Goal: Task Accomplishment & Management: Manage account settings

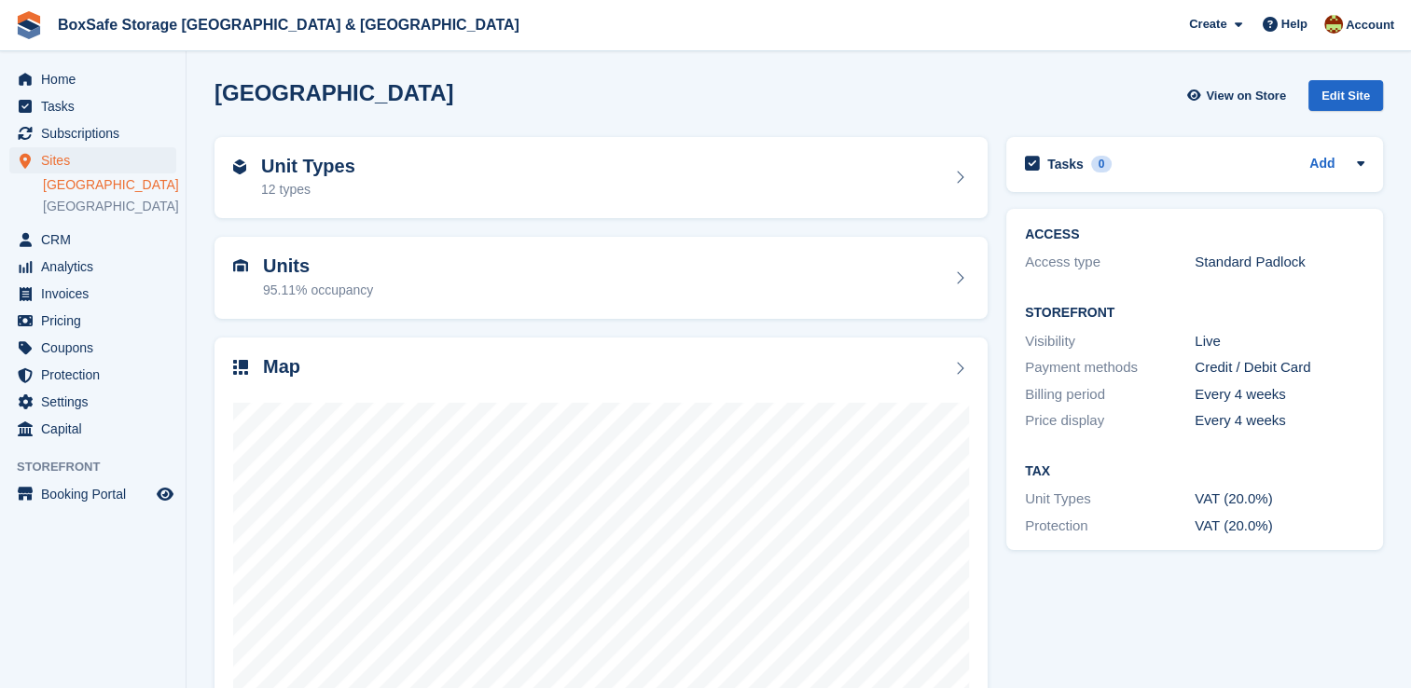
scroll to position [106, 0]
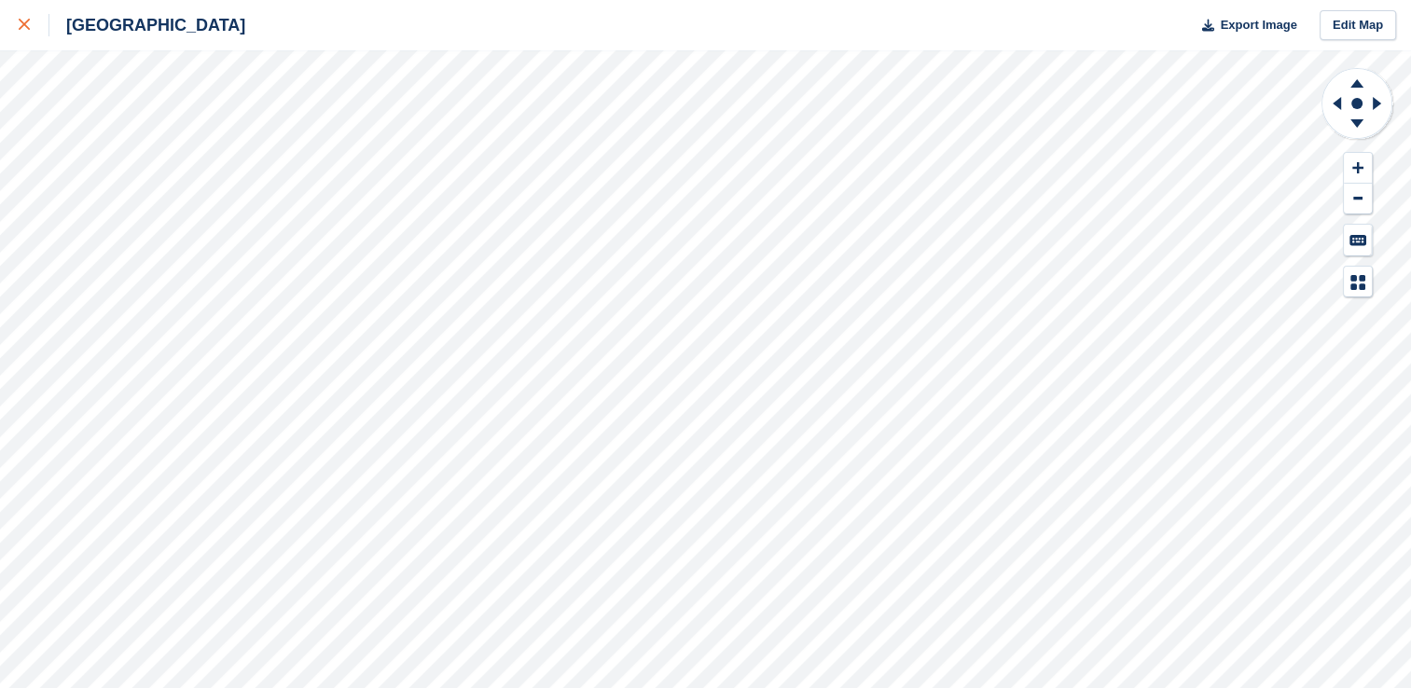
click at [23, 23] on icon at bounding box center [24, 24] width 11 height 11
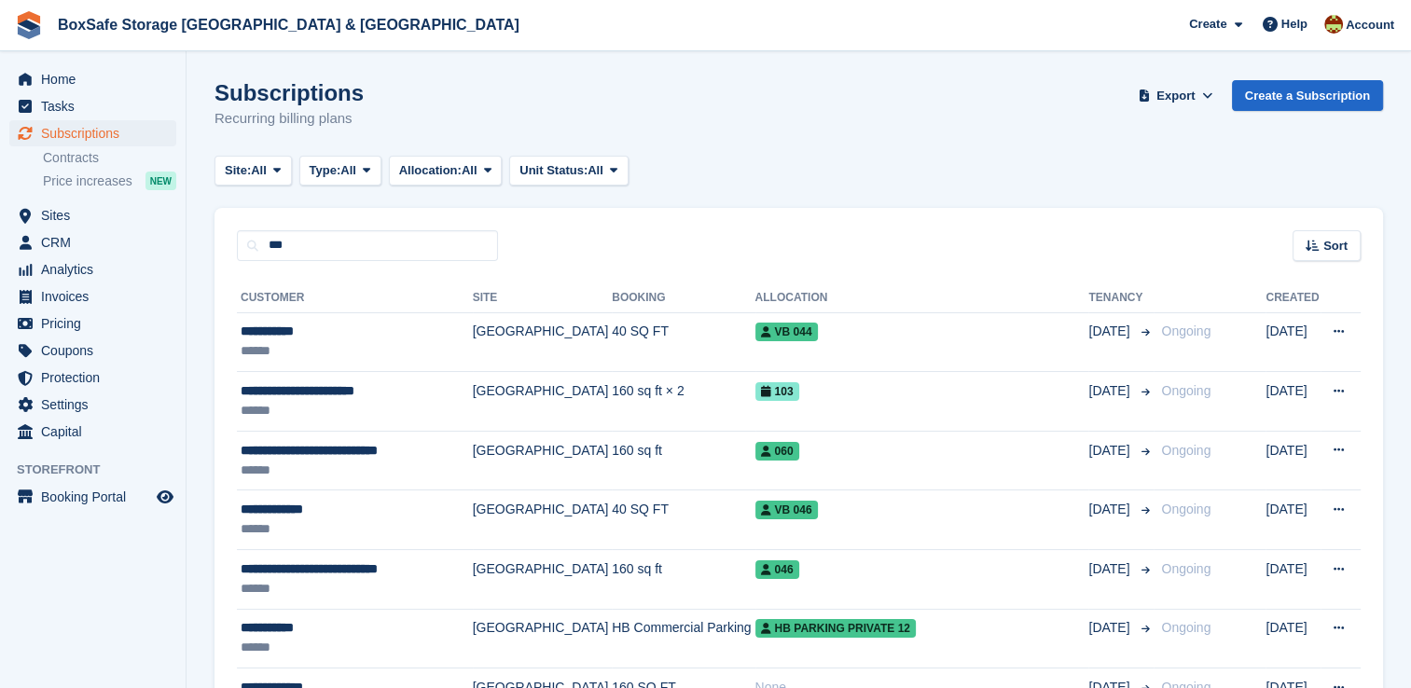
type input "***"
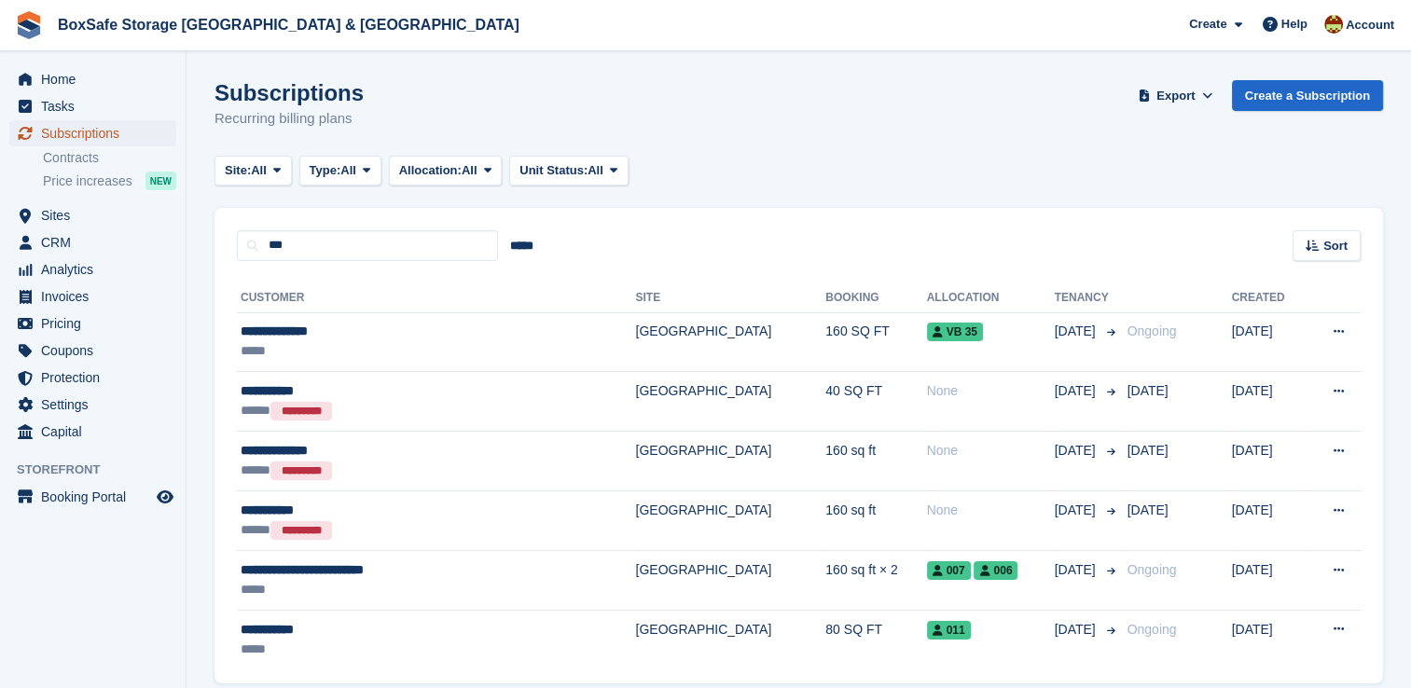
click at [99, 128] on span "Subscriptions" at bounding box center [97, 133] width 112 height 26
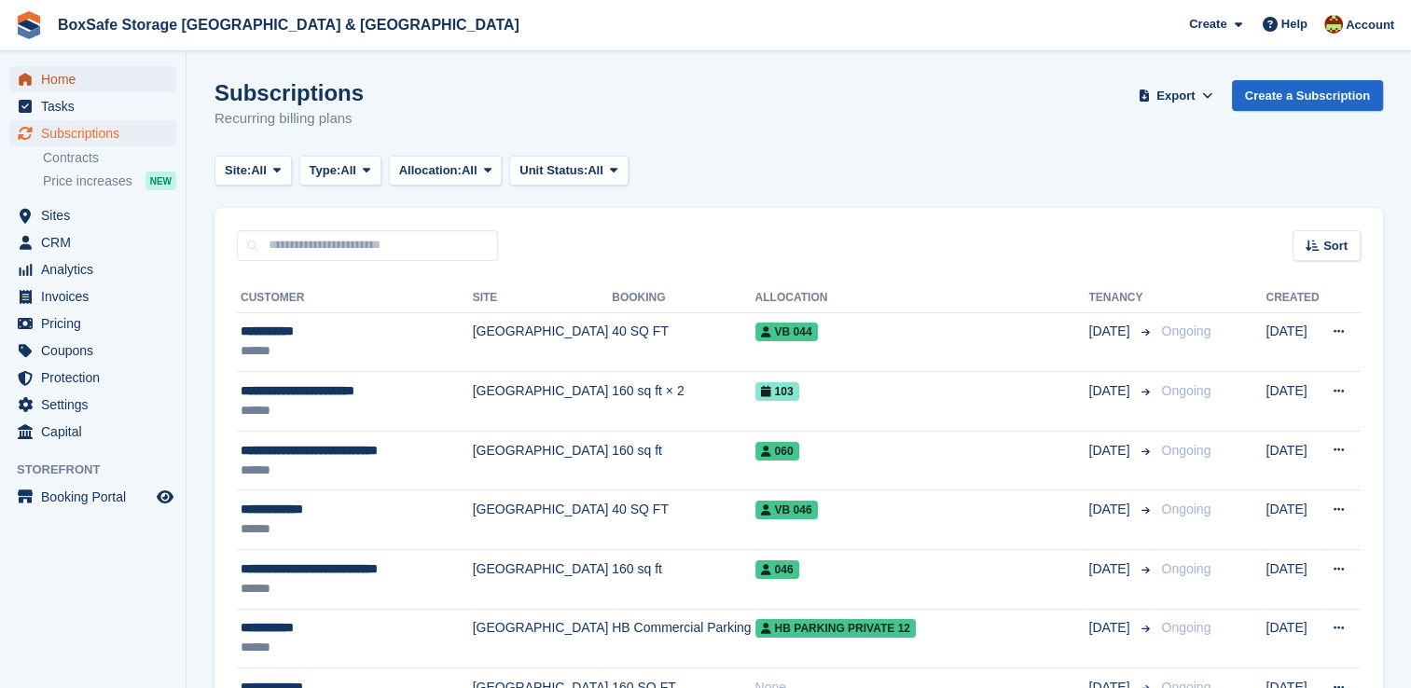
click at [117, 68] on span "Home" at bounding box center [97, 79] width 112 height 26
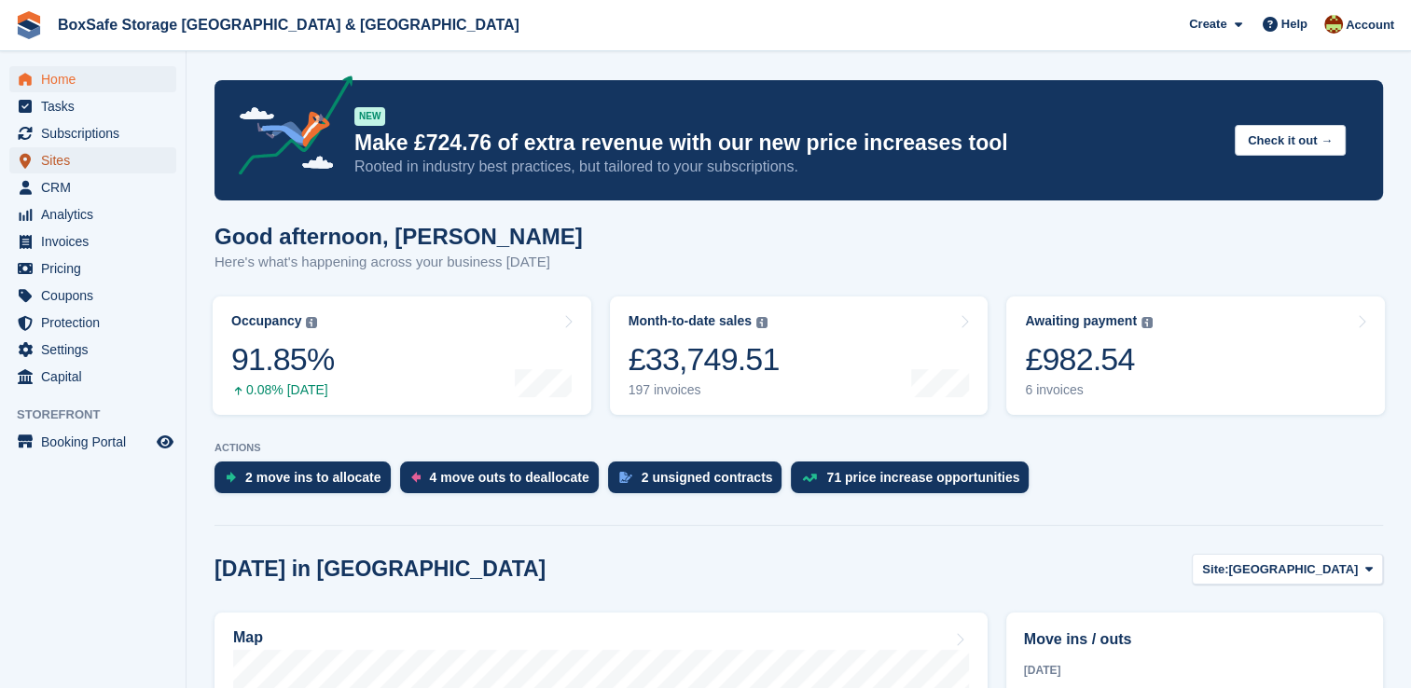
click at [76, 156] on span "Sites" at bounding box center [97, 160] width 112 height 26
click at [1359, 581] on button "Site: [GEOGRAPHIC_DATA]" at bounding box center [1287, 569] width 191 height 31
click at [1254, 646] on link "[GEOGRAPHIC_DATA]" at bounding box center [1291, 647] width 168 height 34
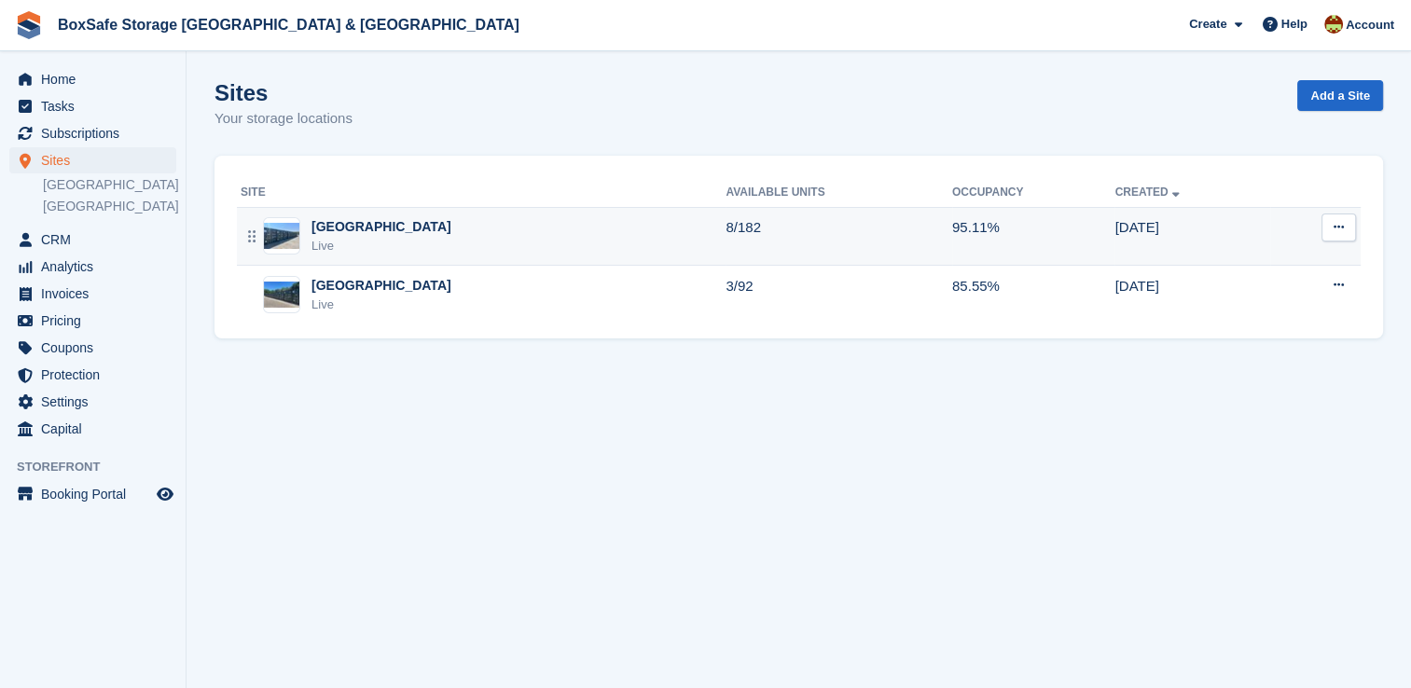
click at [470, 239] on div "Christchurch Live" at bounding box center [483, 236] width 485 height 38
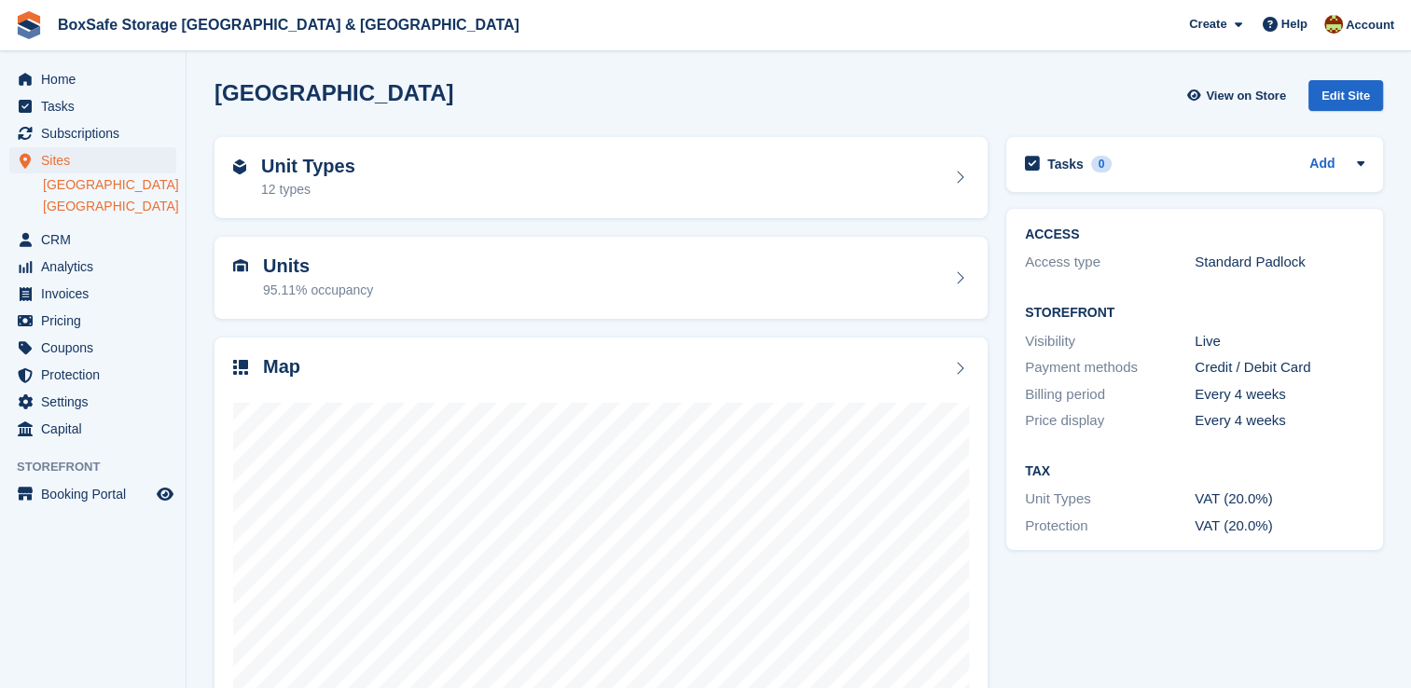
click at [89, 210] on link "[GEOGRAPHIC_DATA]" at bounding box center [109, 207] width 133 height 18
click at [76, 87] on span "Home" at bounding box center [97, 79] width 112 height 26
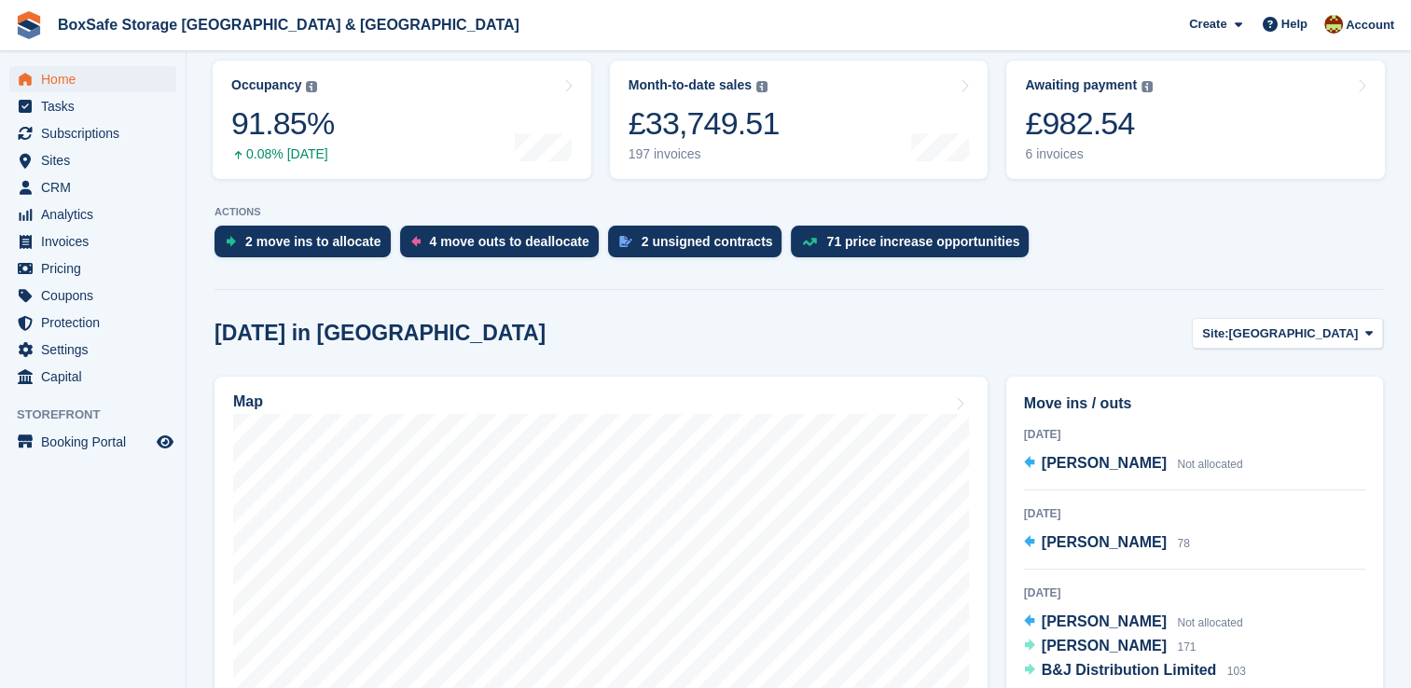
scroll to position [243, 0]
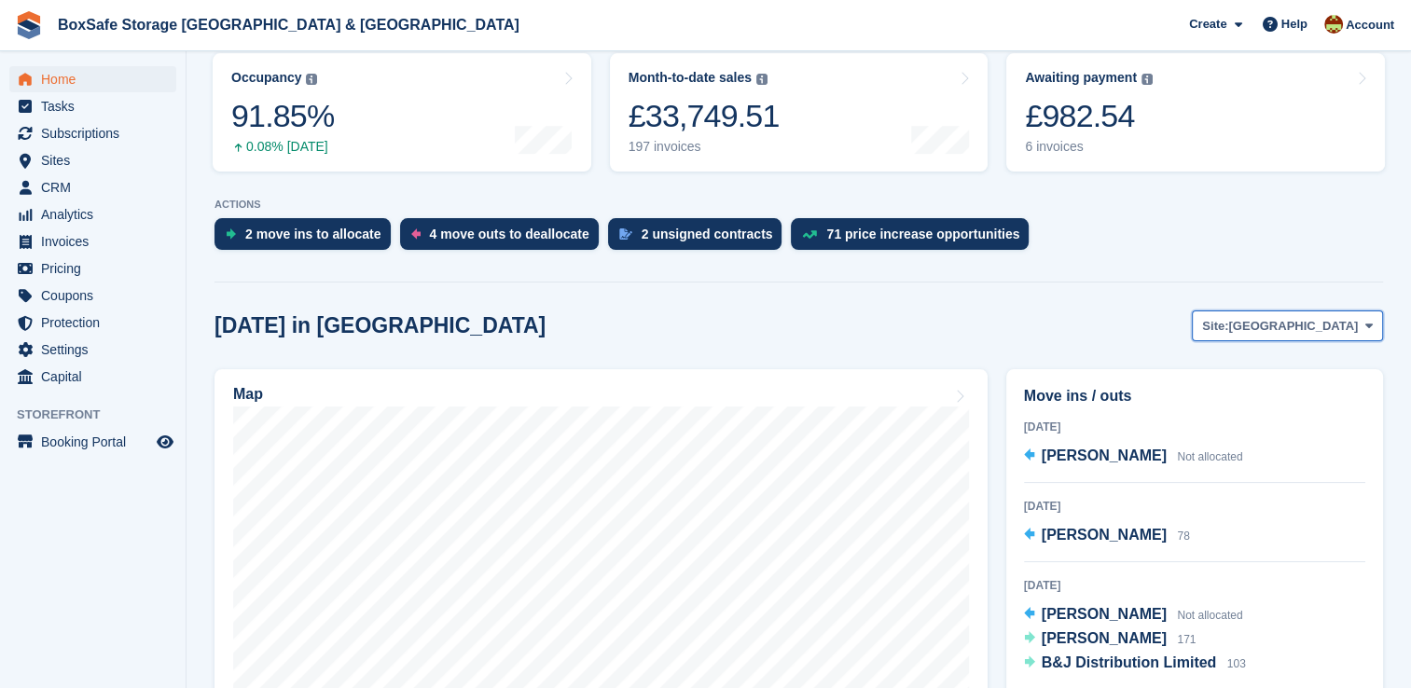
click at [1311, 324] on span "[GEOGRAPHIC_DATA]" at bounding box center [1293, 326] width 130 height 19
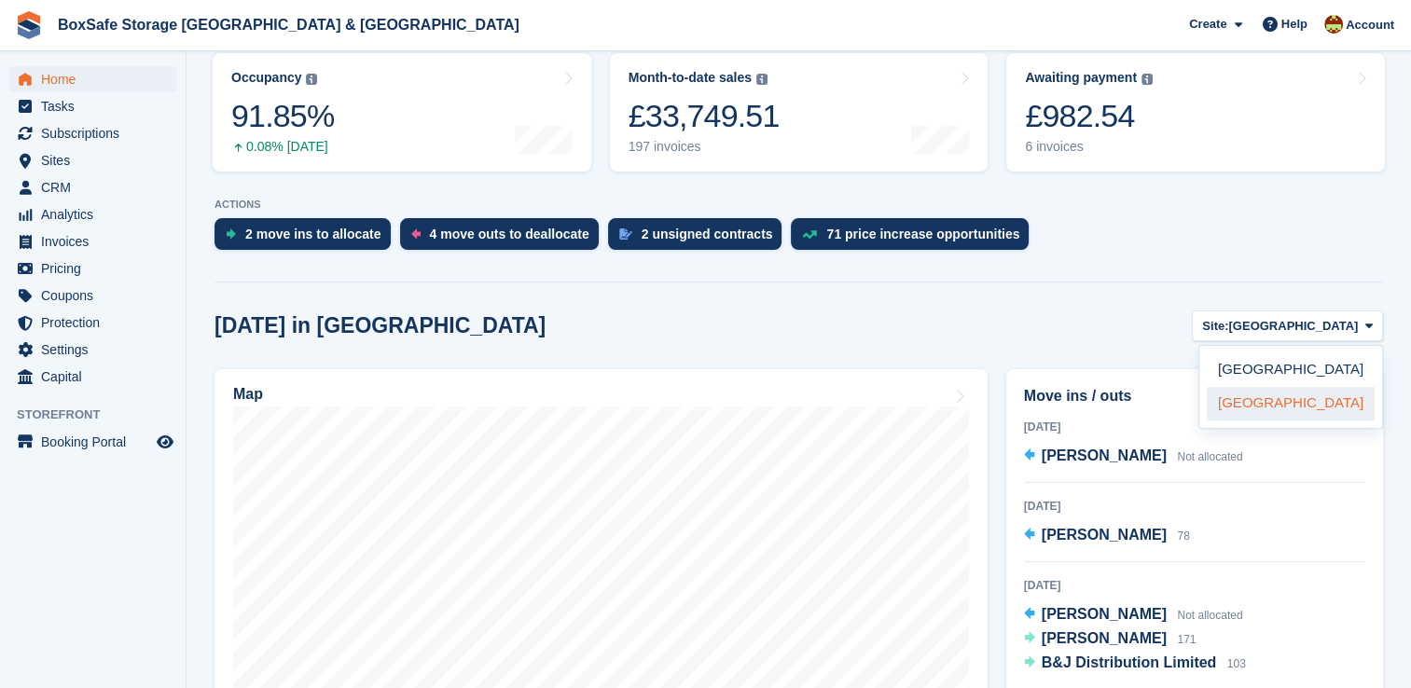
click at [1267, 407] on link "[GEOGRAPHIC_DATA]" at bounding box center [1291, 404] width 168 height 34
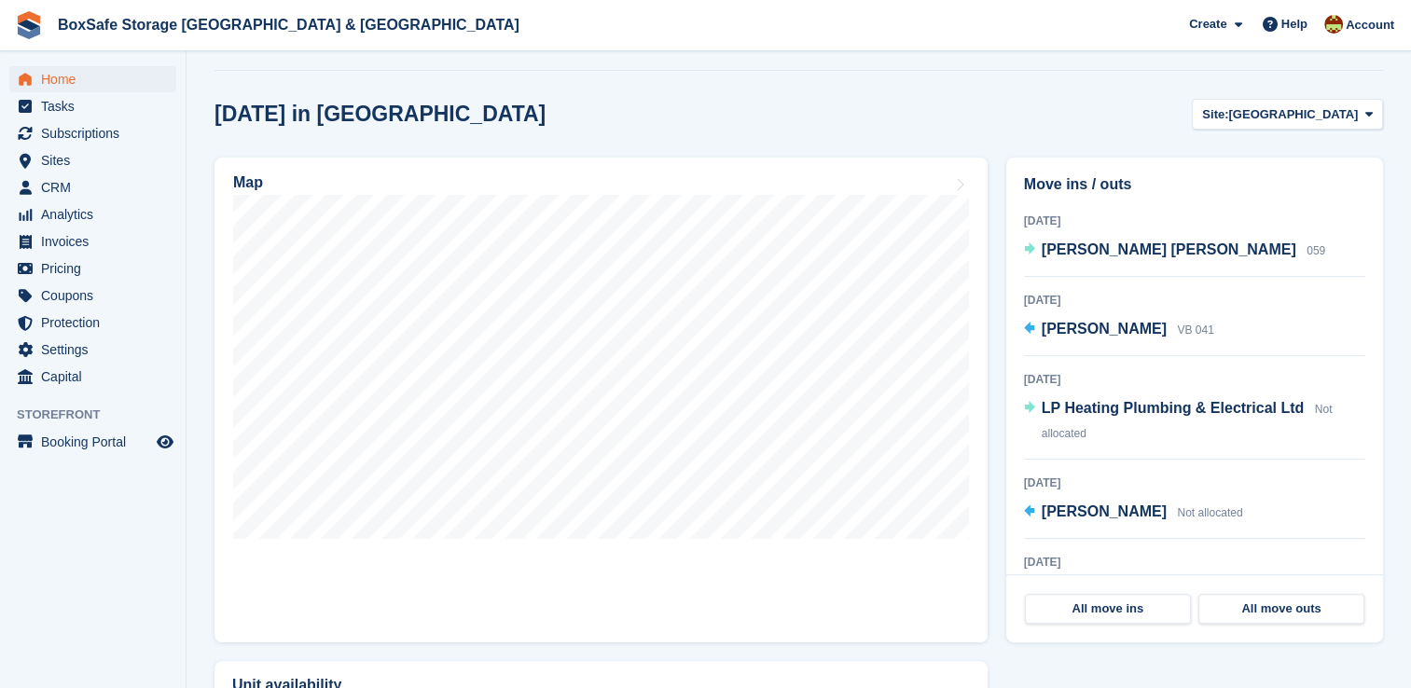
scroll to position [237, 0]
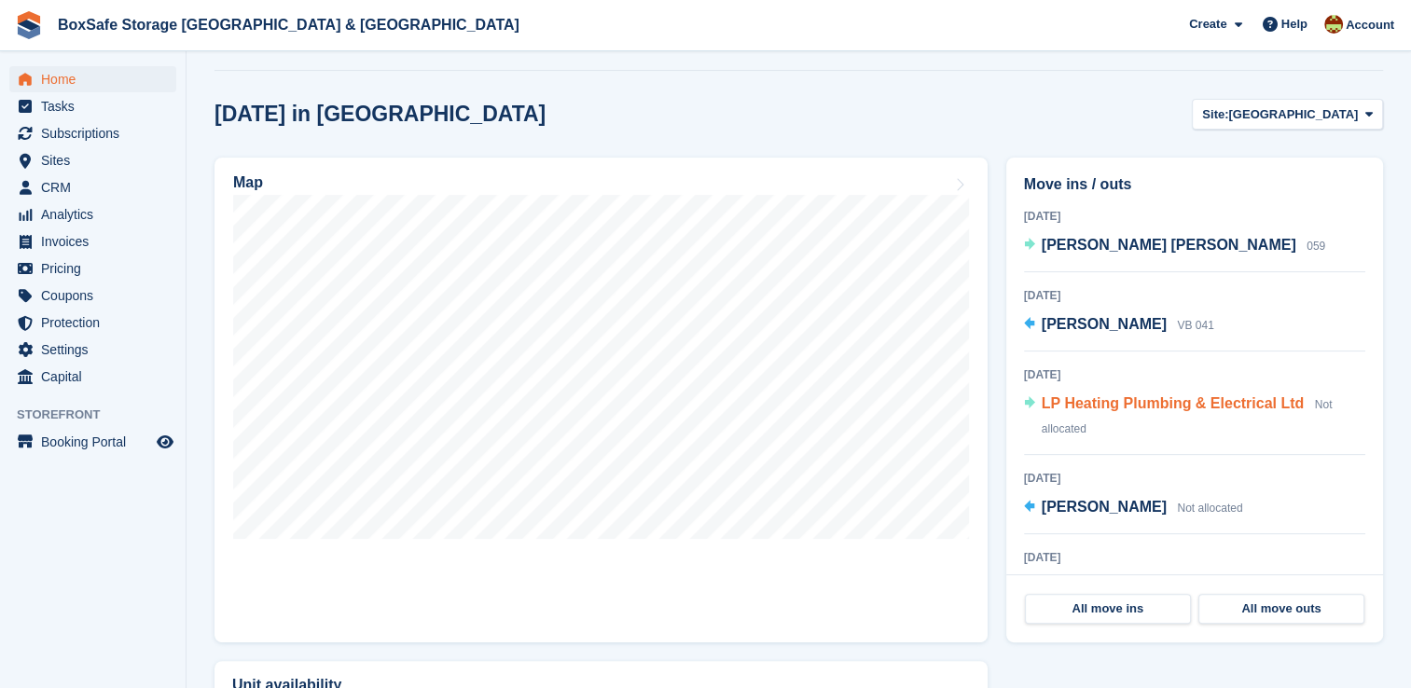
click at [1221, 411] on span "LP Heating Plumbing & Electrical Ltd" at bounding box center [1173, 403] width 263 height 16
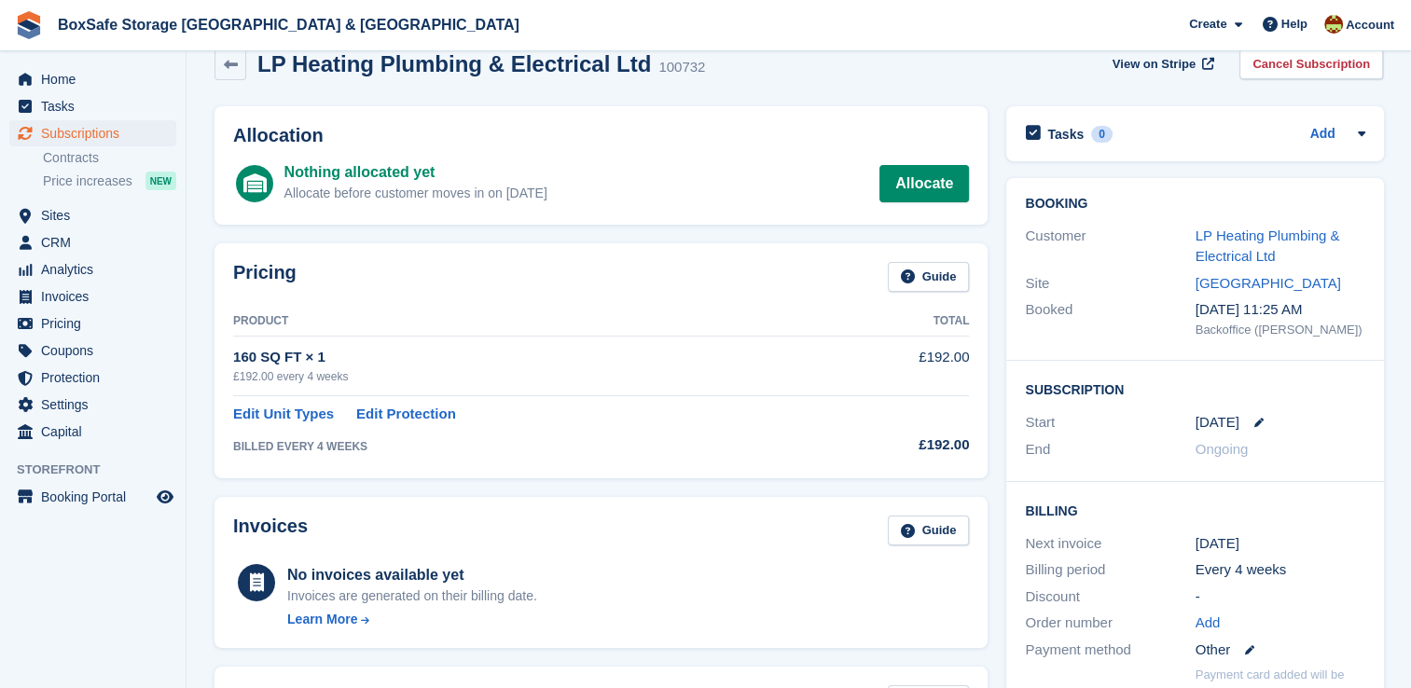
scroll to position [30, 0]
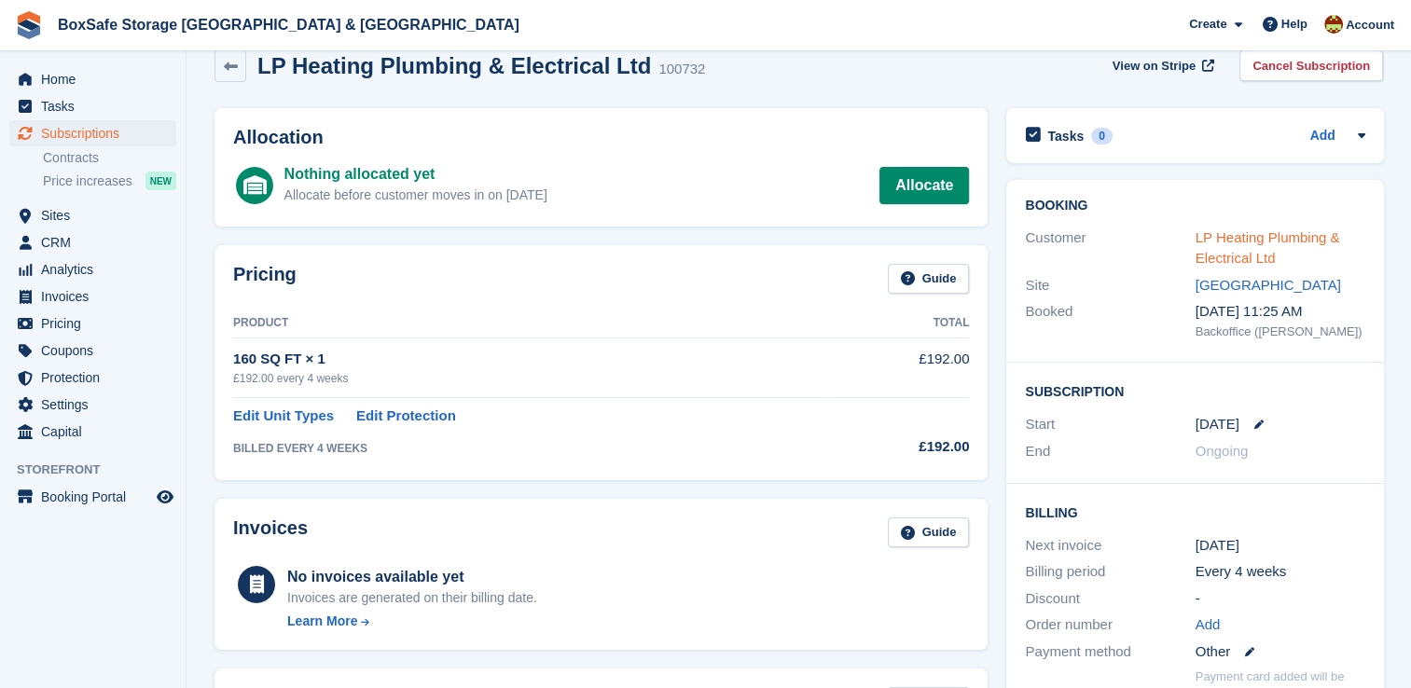
click at [1251, 254] on link "LP Heating Plumbing & Electrical Ltd" at bounding box center [1267, 247] width 145 height 37
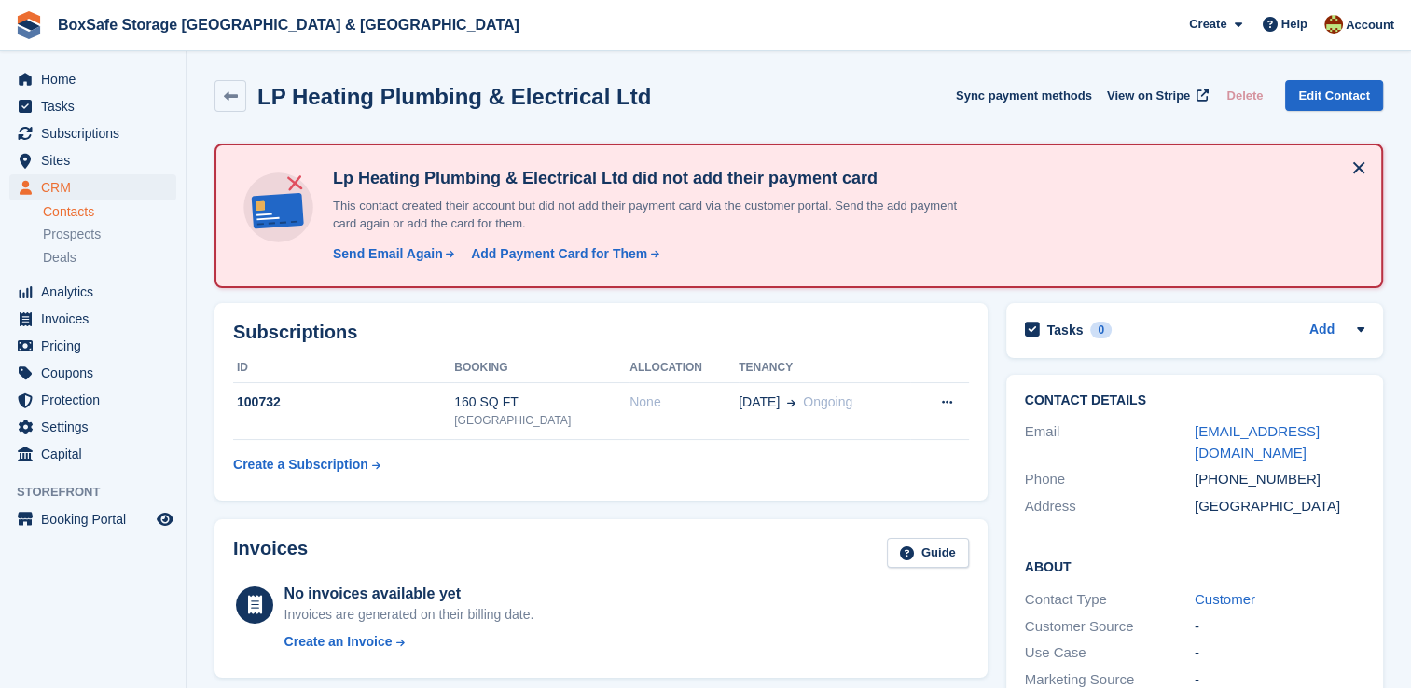
scroll to position [533, 0]
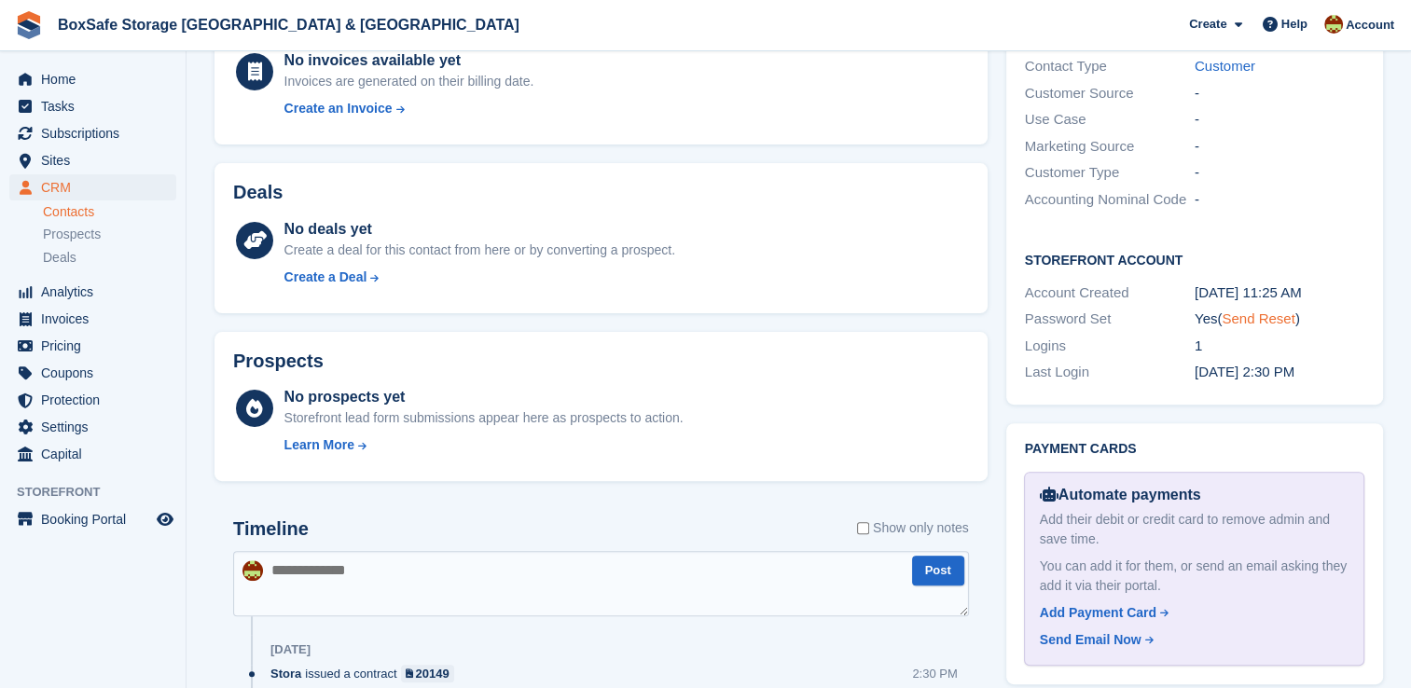
click at [1264, 310] on link "Send Reset" at bounding box center [1257, 318] width 73 height 16
click at [90, 137] on span "Subscriptions" at bounding box center [97, 133] width 112 height 26
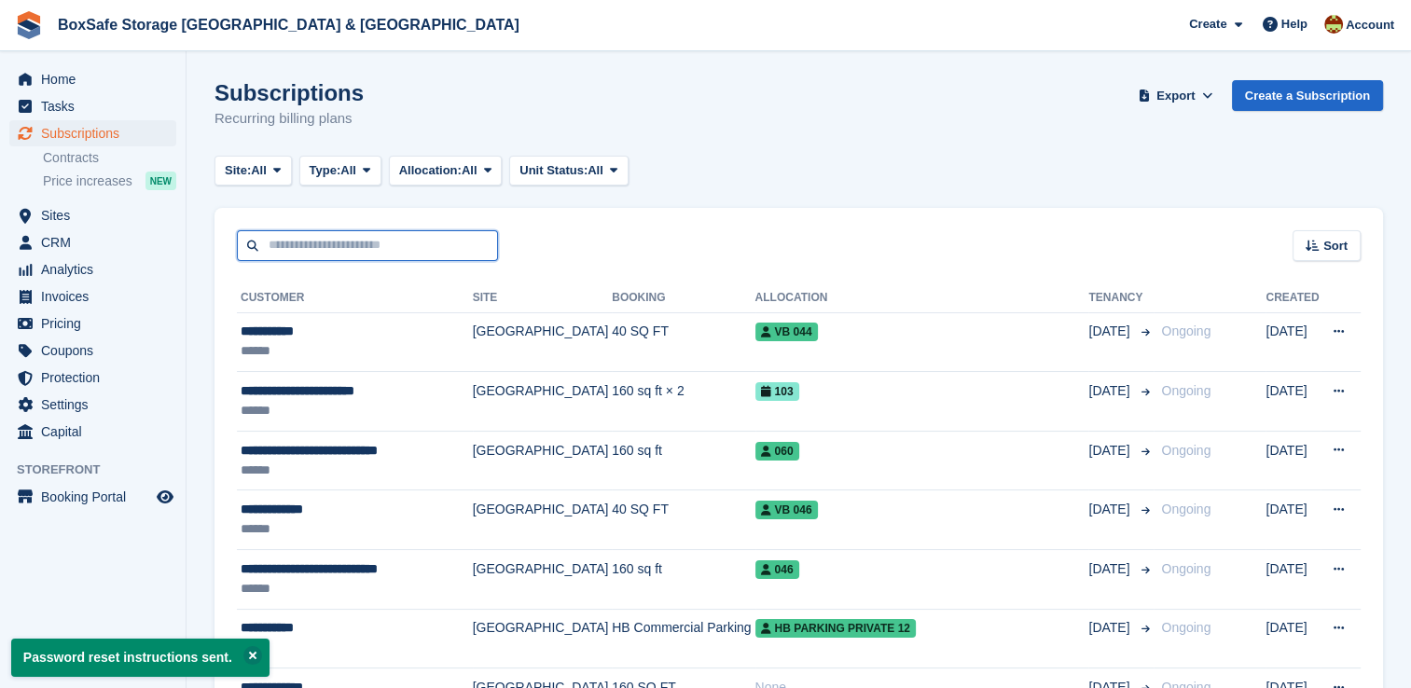
click at [297, 237] on input "text" at bounding box center [367, 245] width 261 height 31
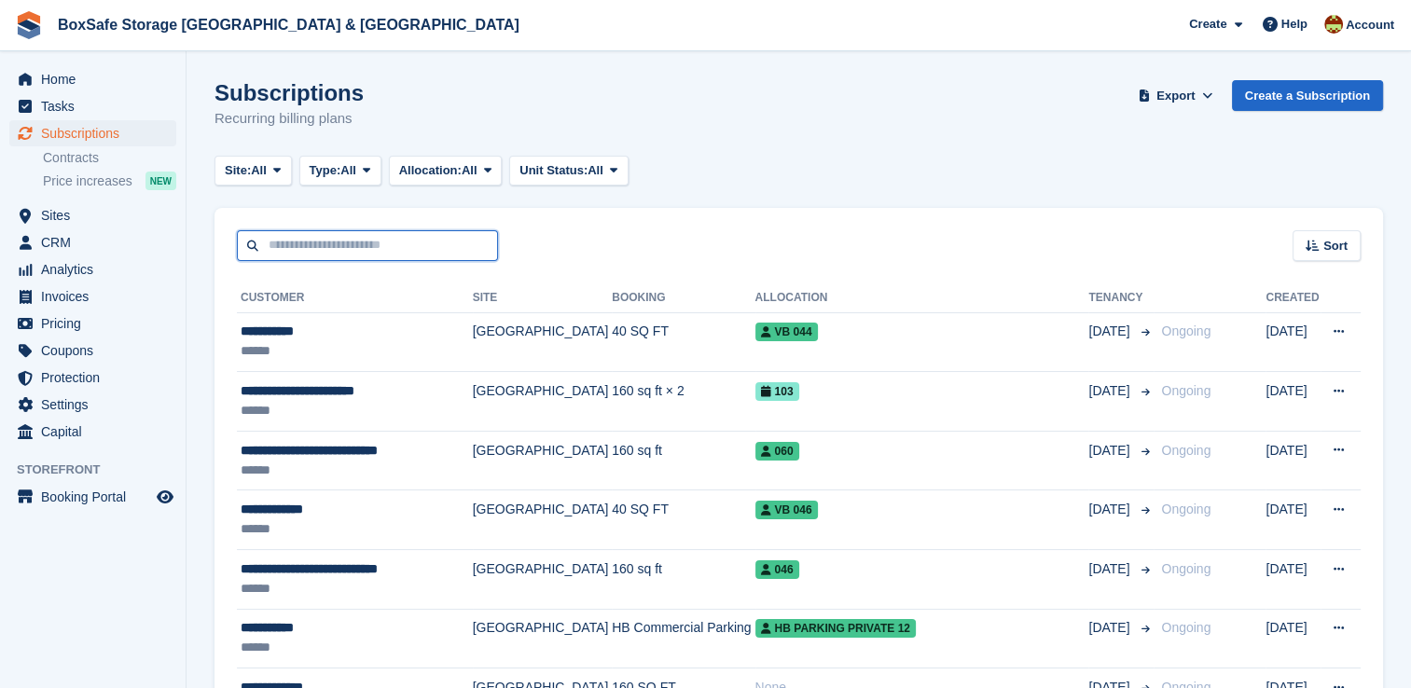
type input "*"
type input "******"
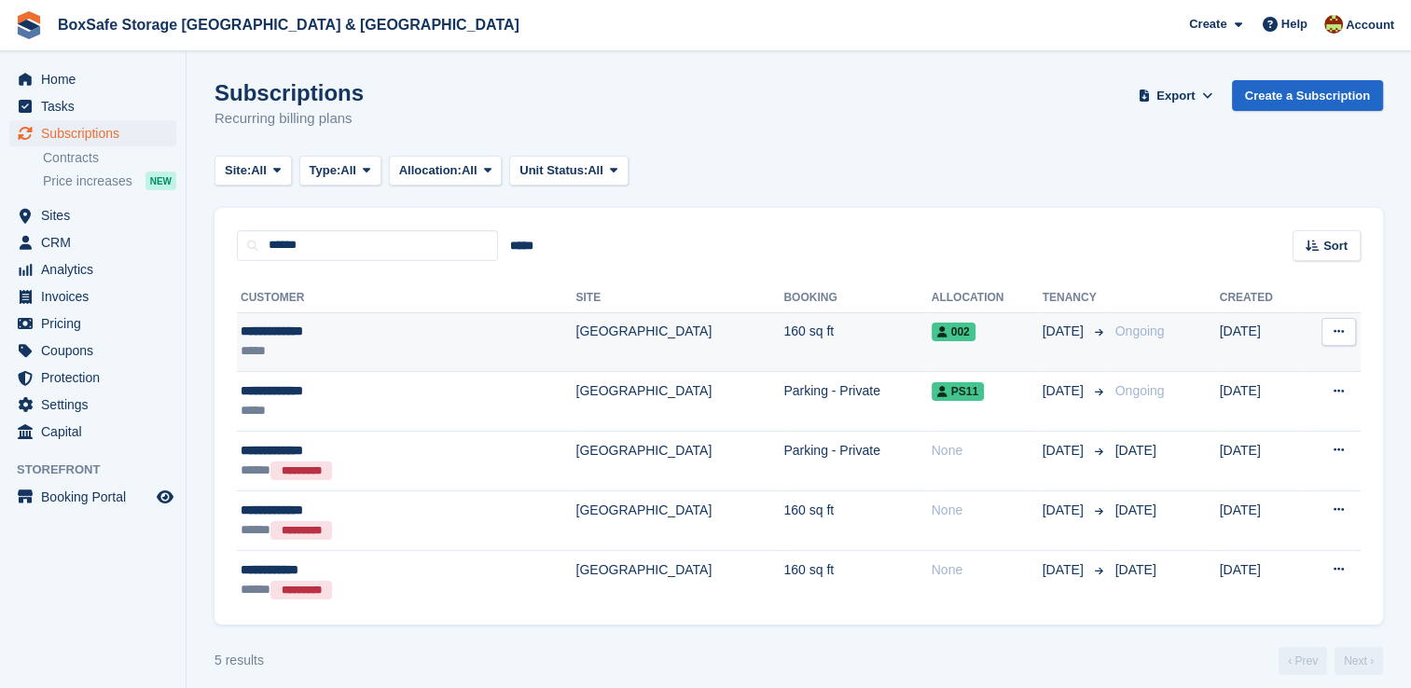
click at [600, 336] on td "[GEOGRAPHIC_DATA]" at bounding box center [679, 342] width 208 height 60
click at [931, 352] on td "002" at bounding box center [986, 342] width 111 height 60
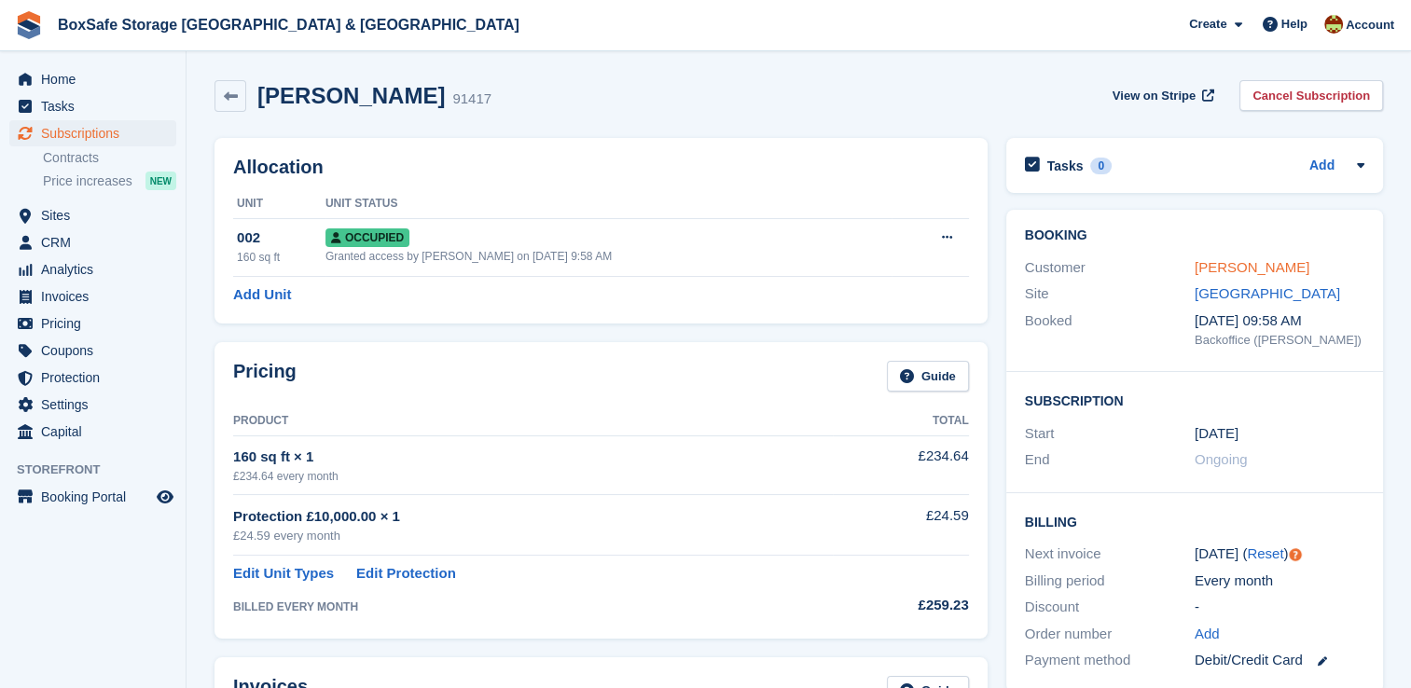
click at [1258, 269] on link "[PERSON_NAME]" at bounding box center [1251, 267] width 115 height 16
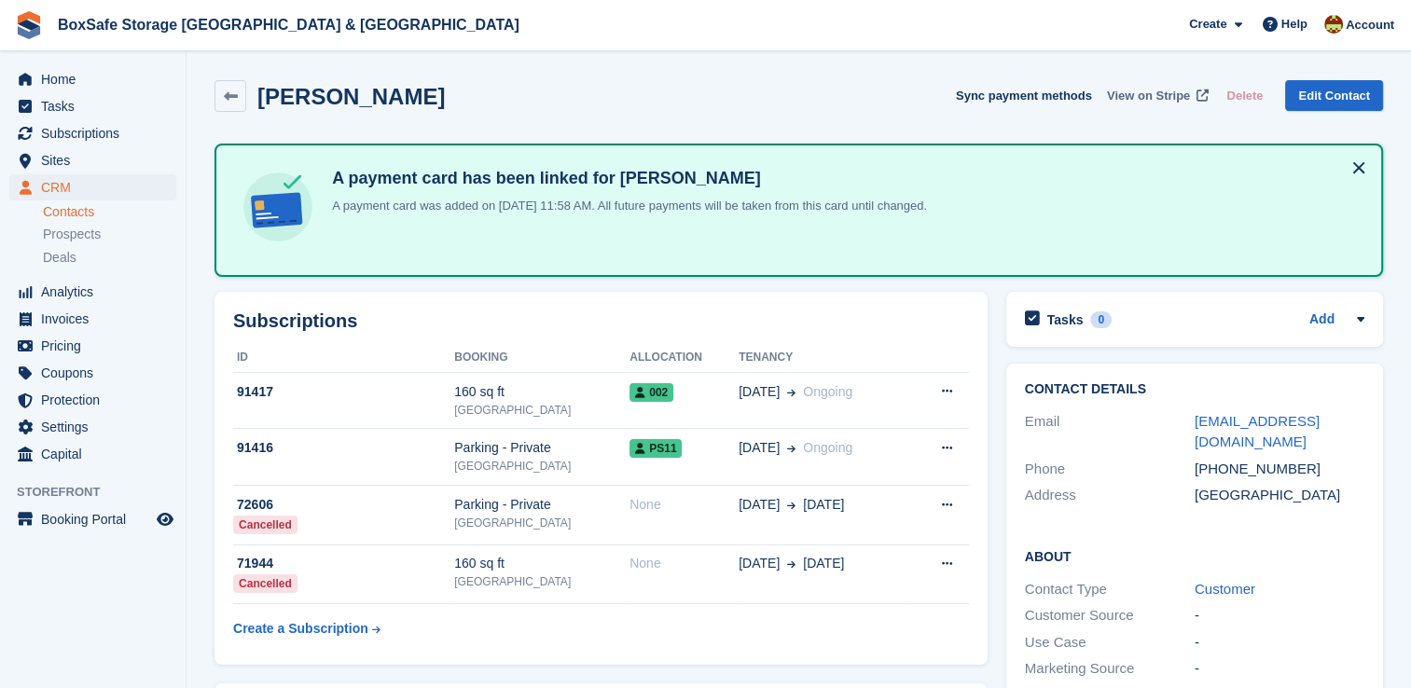
click at [1149, 93] on span "View on Stripe" at bounding box center [1148, 96] width 83 height 19
drag, startPoint x: 95, startPoint y: 137, endPoint x: 125, endPoint y: 142, distance: 30.2
click at [95, 137] on span "Subscriptions" at bounding box center [97, 133] width 112 height 26
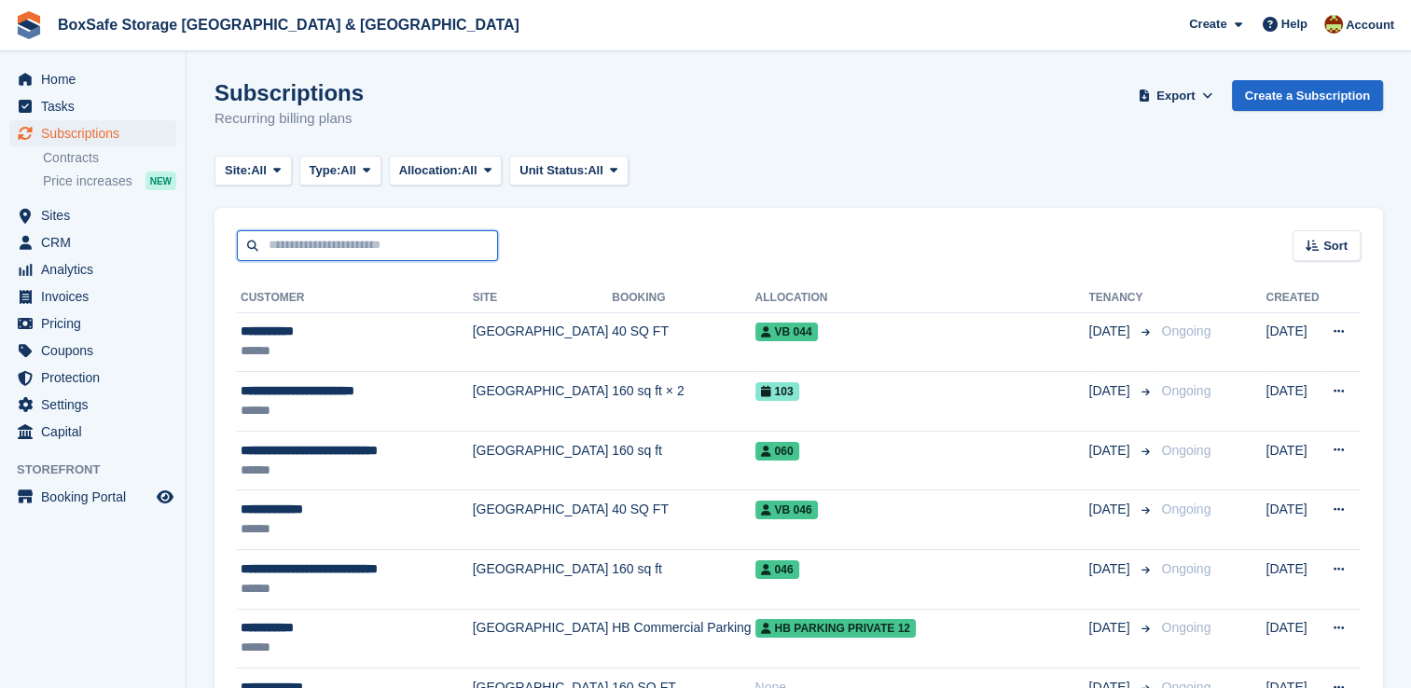
click at [324, 244] on input "text" at bounding box center [367, 245] width 261 height 31
click at [97, 80] on span "Home" at bounding box center [97, 79] width 112 height 26
